Goal: Find specific page/section

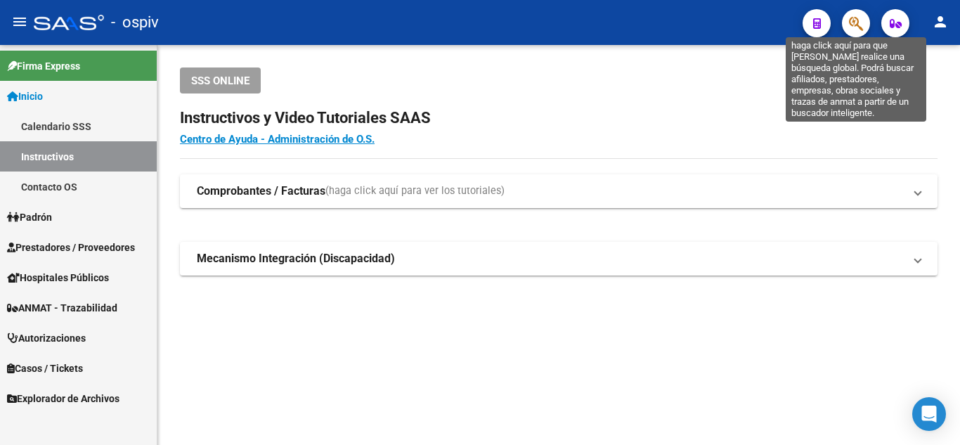
click at [850, 17] on icon "button" at bounding box center [856, 23] width 14 height 16
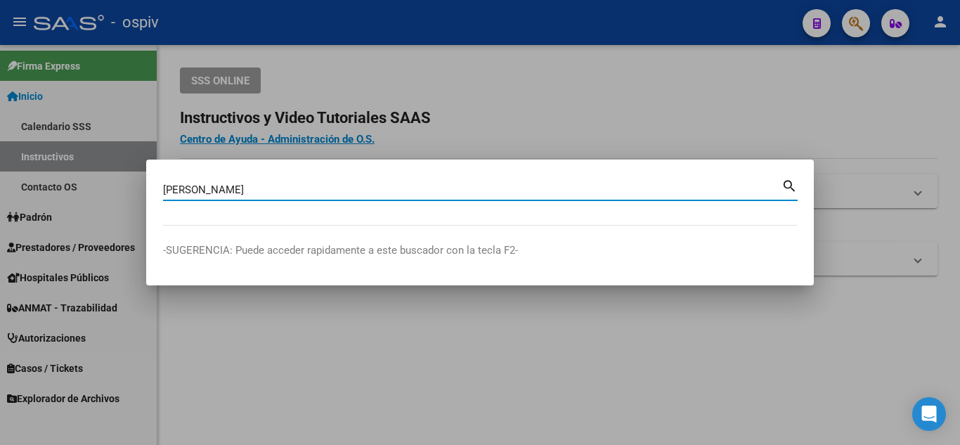
type input "[PERSON_NAME]"
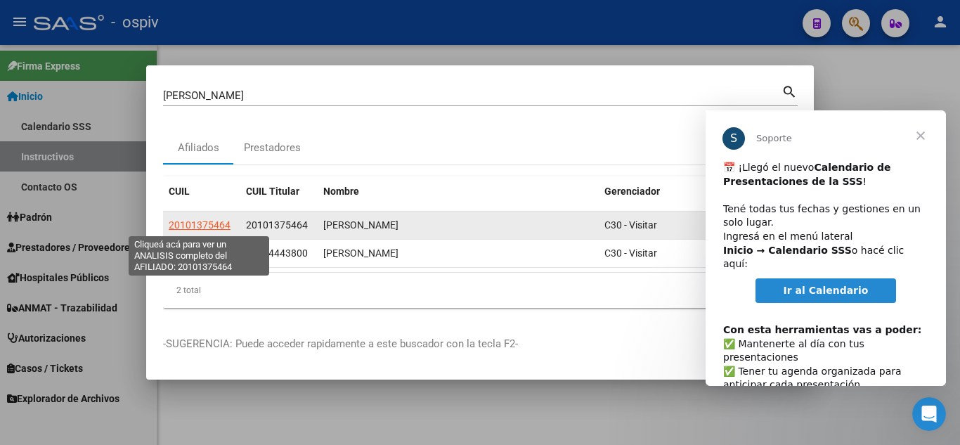
click at [208, 226] on span "20101375464" at bounding box center [200, 224] width 62 height 11
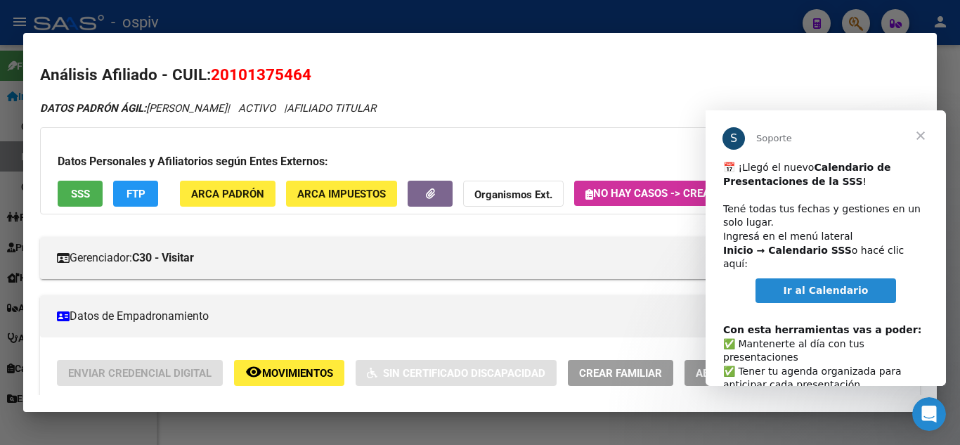
click at [925, 131] on span "Cerrar" at bounding box center [920, 135] width 51 height 51
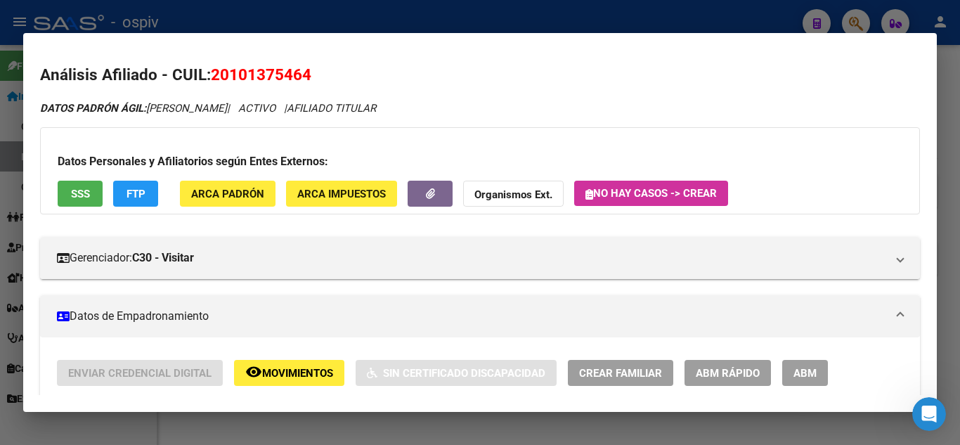
click at [710, 20] on div at bounding box center [480, 222] width 960 height 445
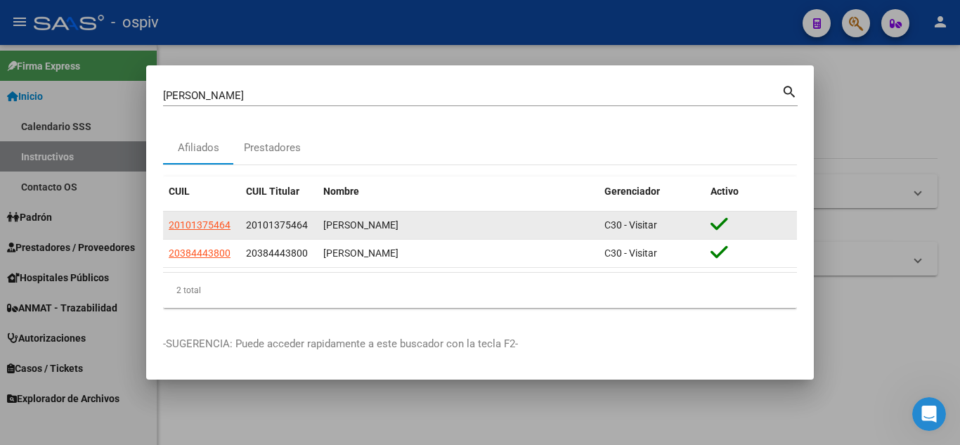
click at [386, 219] on div "[PERSON_NAME]" at bounding box center [458, 225] width 270 height 16
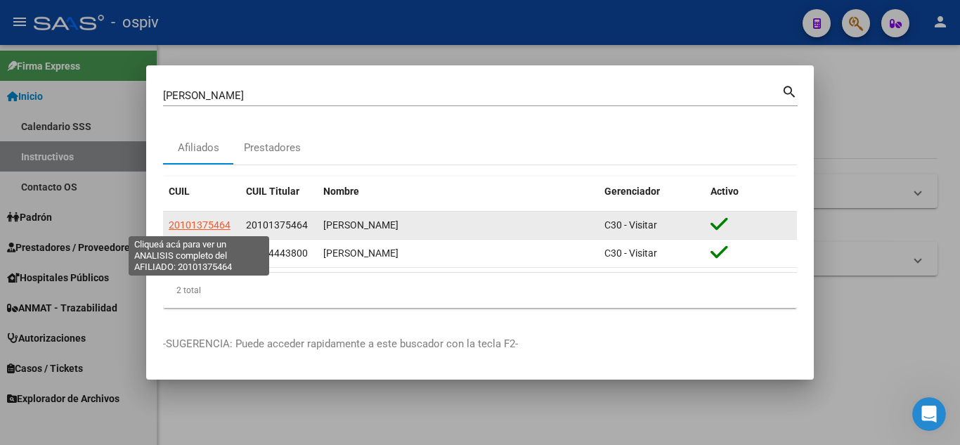
click at [221, 229] on span "20101375464" at bounding box center [200, 224] width 62 height 11
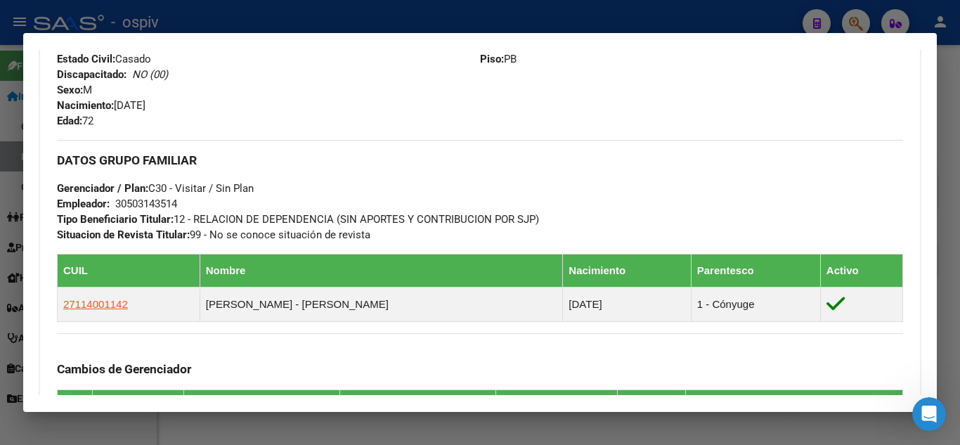
scroll to position [613, 0]
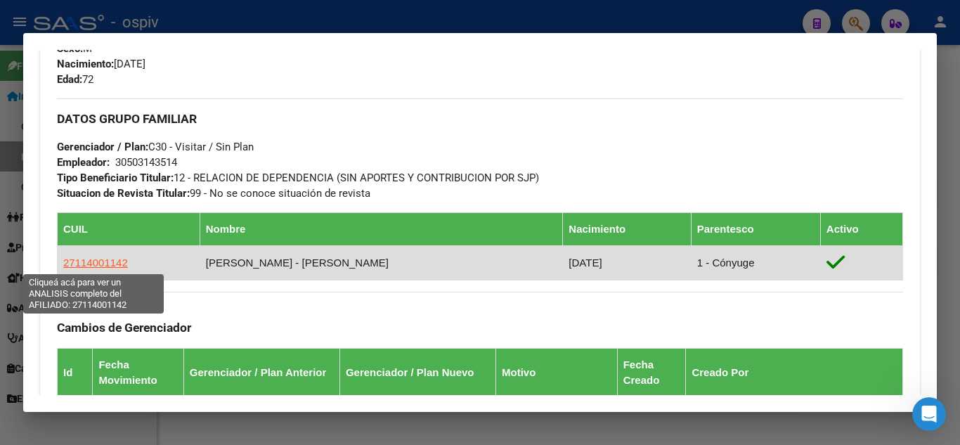
click at [98, 260] on span "27114001142" at bounding box center [95, 262] width 65 height 12
type textarea "27114001142"
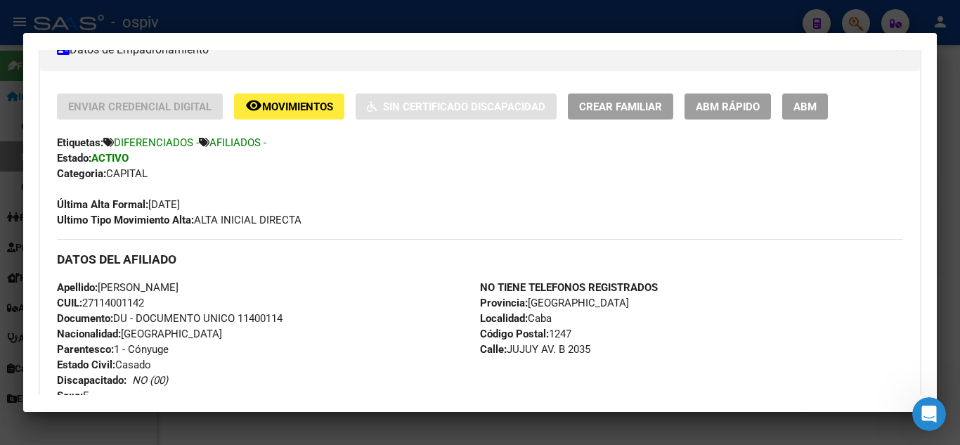
scroll to position [263, 0]
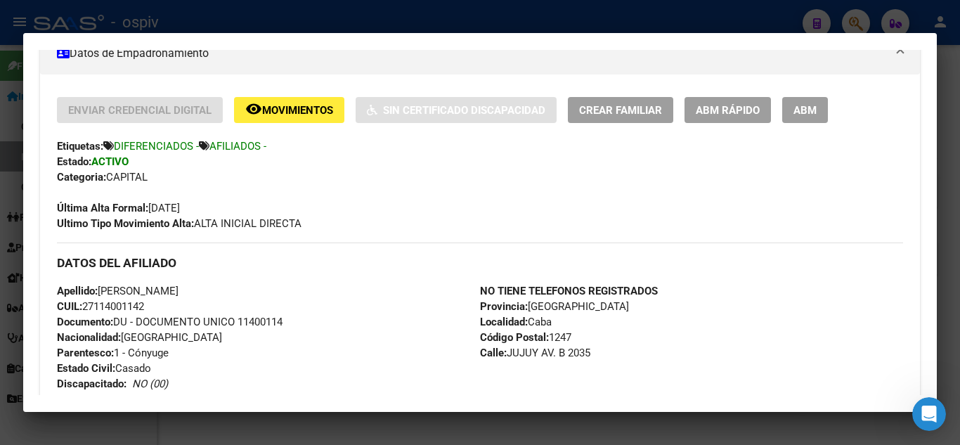
click at [791, 24] on div at bounding box center [480, 222] width 960 height 445
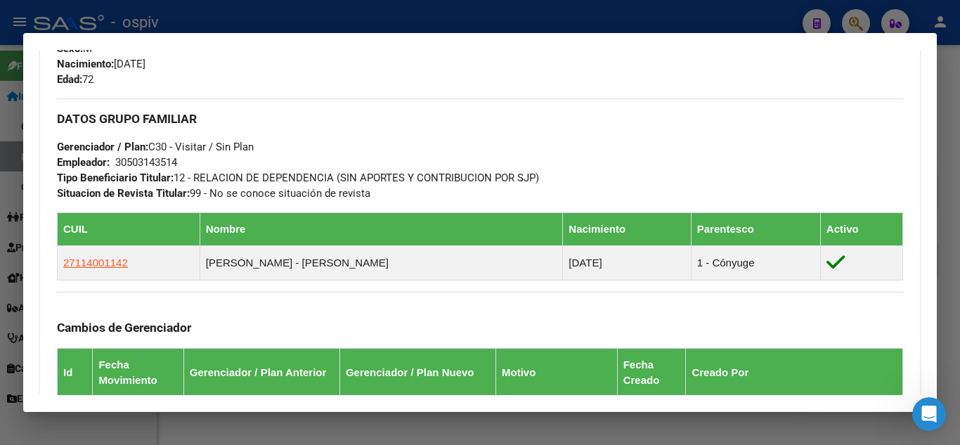
click at [791, 24] on div at bounding box center [480, 222] width 960 height 445
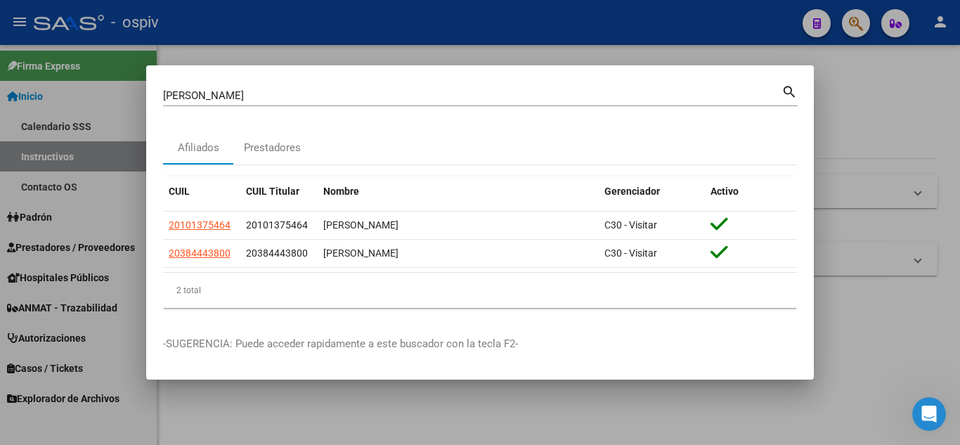
click at [791, 24] on div at bounding box center [480, 222] width 960 height 445
